Goal: Task Accomplishment & Management: Use online tool/utility

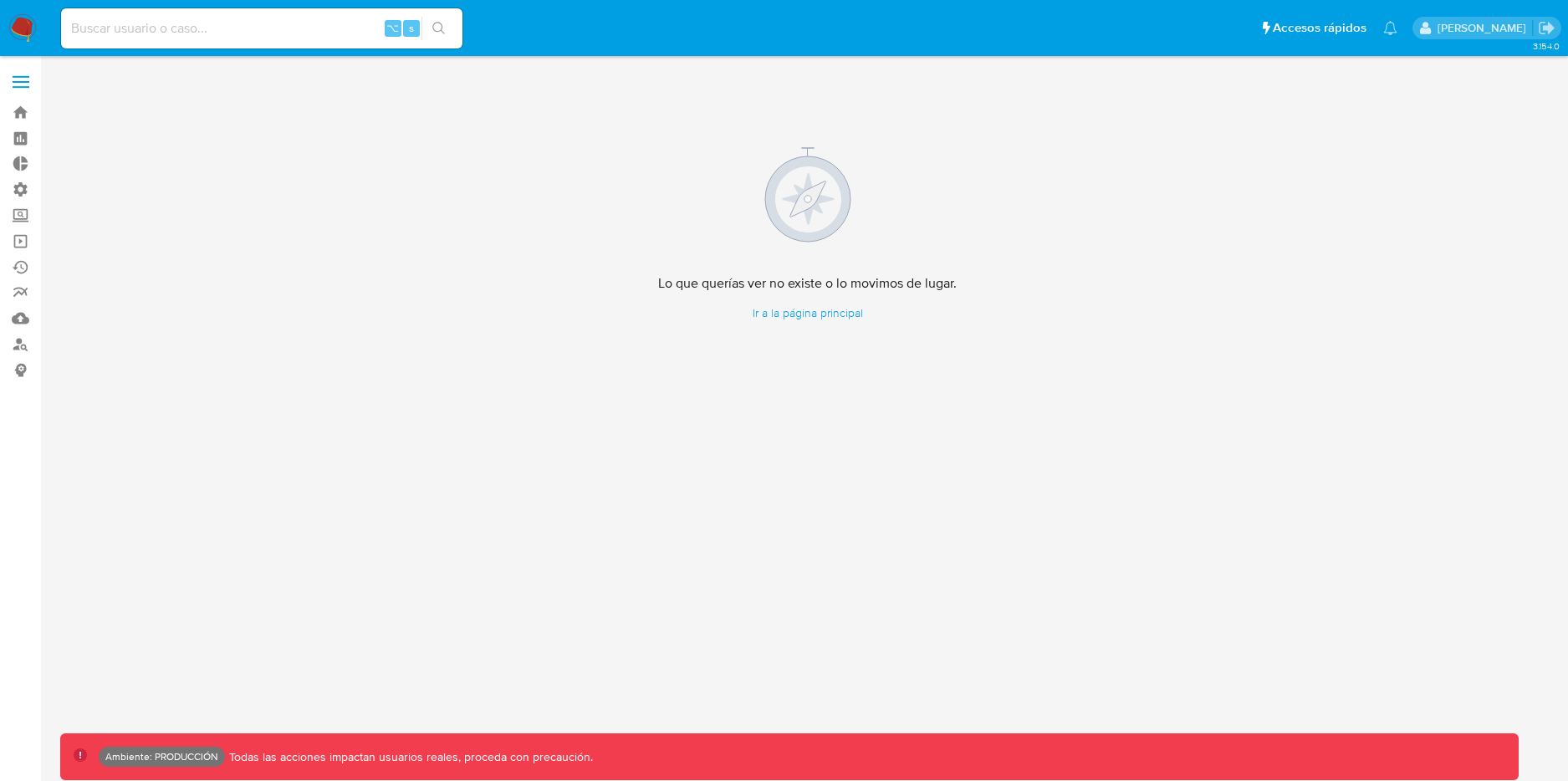
click at [15, 25] on img at bounding box center [22, 28] width 28 height 28
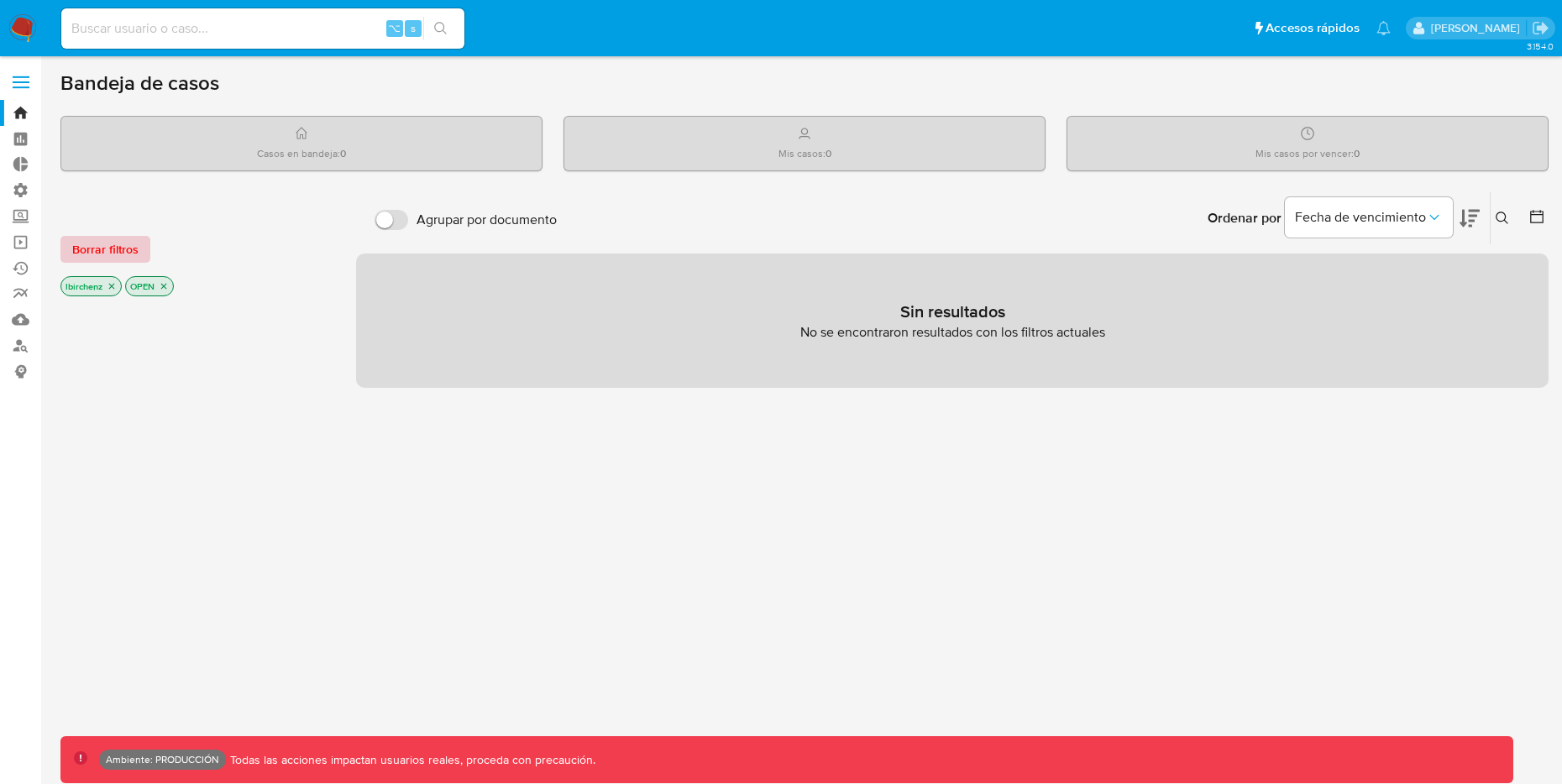
click at [106, 239] on span "Borrar filtros" at bounding box center [105, 249] width 66 height 23
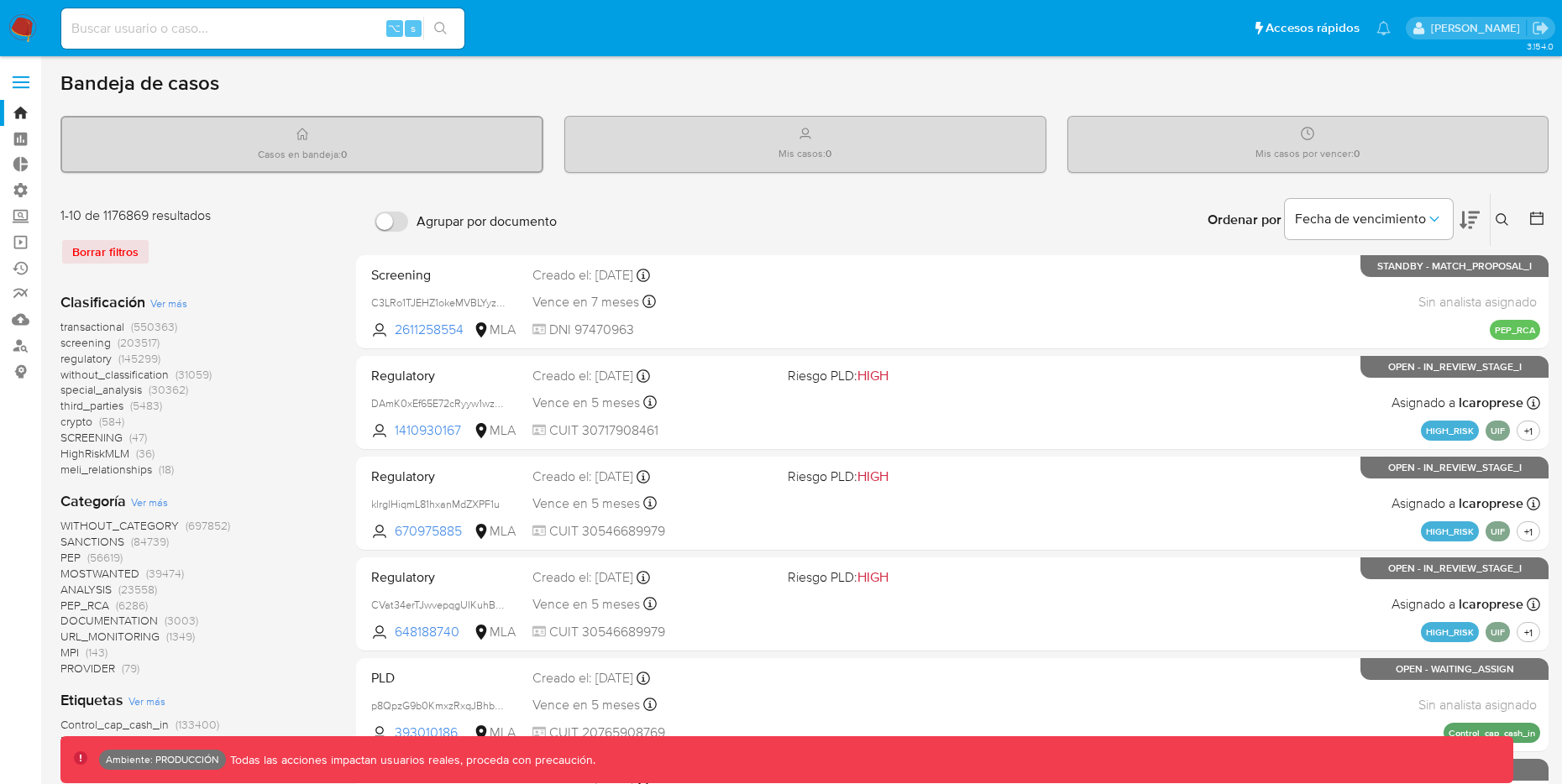
click at [1534, 221] on icon at bounding box center [1536, 218] width 16 height 16
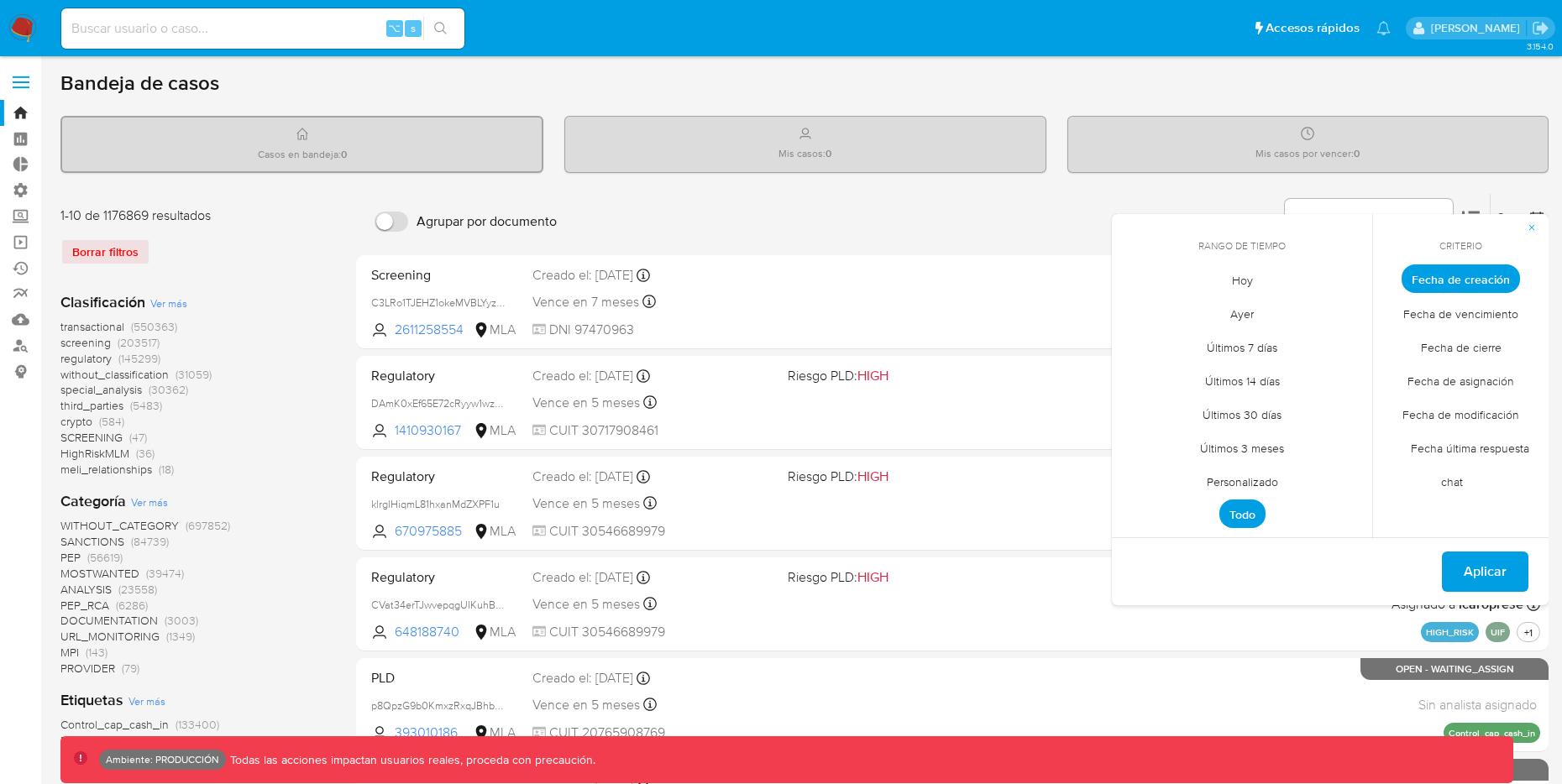
click at [1244, 275] on span "Hoy" at bounding box center [1242, 280] width 56 height 35
click at [1505, 566] on span "Aplicar" at bounding box center [1485, 572] width 43 height 37
